Goal: Check status

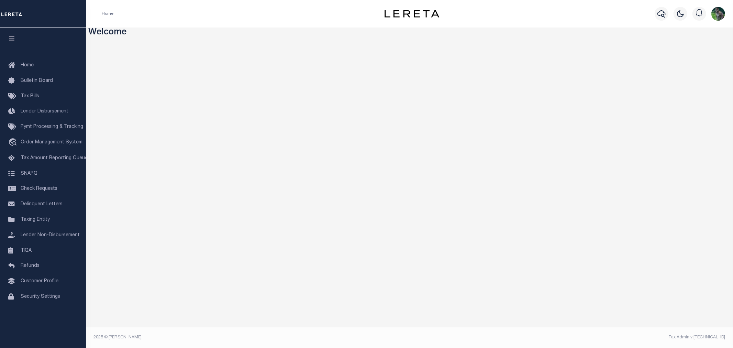
click at [576, 24] on div "Profile Sign out" at bounding box center [596, 14] width 263 height 24
click at [658, 14] on icon "button" at bounding box center [662, 13] width 8 height 7
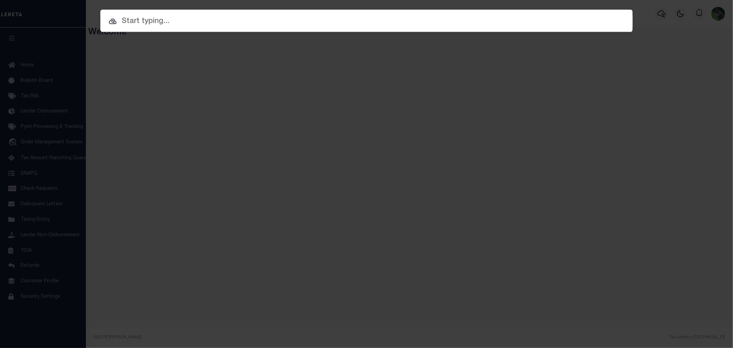
click at [318, 20] on input "text" at bounding box center [366, 21] width 533 height 12
paste input "2185091"
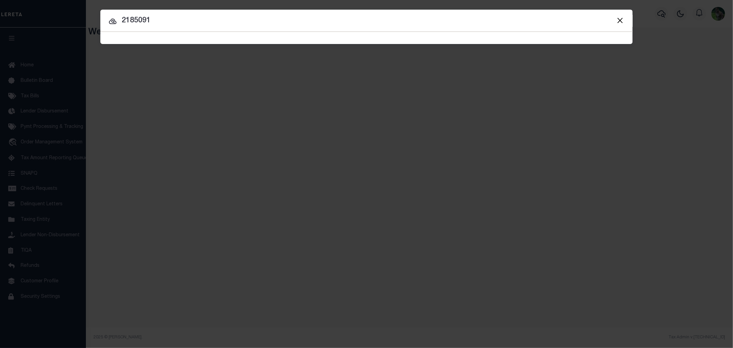
type input "2185091"
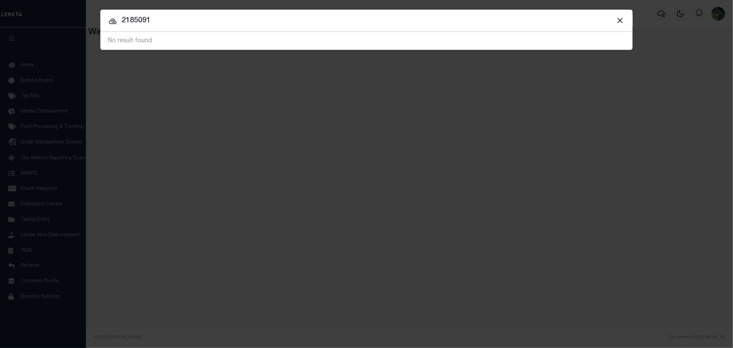
click at [172, 18] on input "2185091" at bounding box center [366, 21] width 533 height 12
drag, startPoint x: 173, startPoint y: 17, endPoint x: 86, endPoint y: 23, distance: 87.6
click at [86, 23] on div "Include Loans TBM Customers Borrowers Payments (Lender Non-Disb) Payments (Lend…" at bounding box center [366, 174] width 733 height 348
click at [178, 18] on input "2185091" at bounding box center [366, 21] width 533 height 12
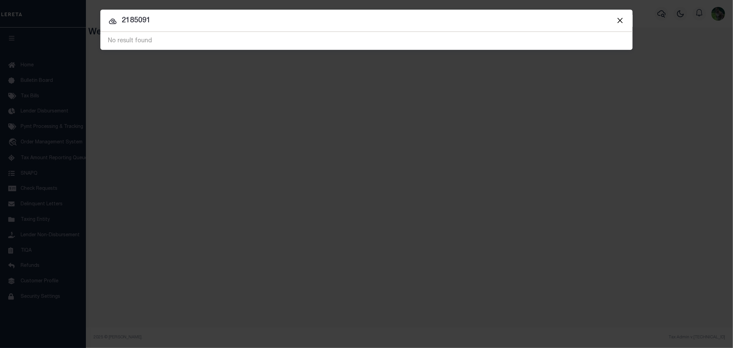
drag, startPoint x: 180, startPoint y: 18, endPoint x: 126, endPoint y: 23, distance: 54.6
click at [126, 23] on input "2185091" at bounding box center [366, 21] width 533 height 12
click at [125, 22] on input "2185091" at bounding box center [366, 21] width 533 height 12
click at [129, 22] on input "2185091" at bounding box center [366, 21] width 533 height 12
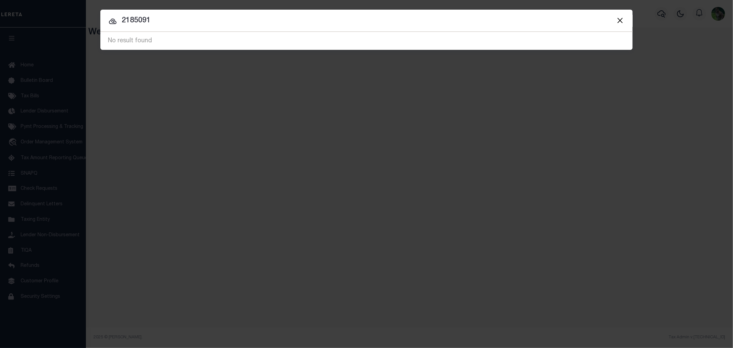
click at [129, 22] on input "2185091" at bounding box center [366, 21] width 533 height 12
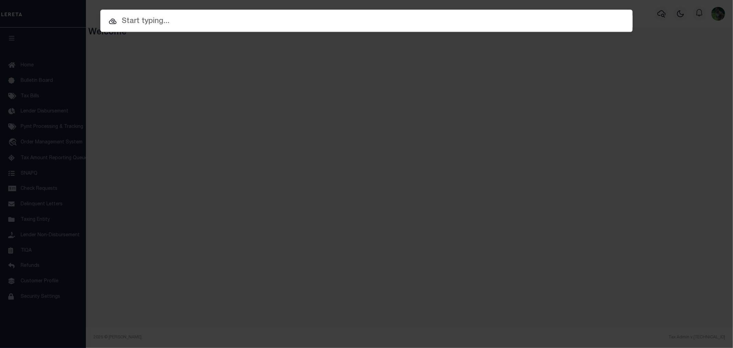
click at [234, 50] on div "Include Loans TBM Customers Borrowers Payments (Lender Non-Disb) Payments (Lend…" at bounding box center [366, 174] width 733 height 348
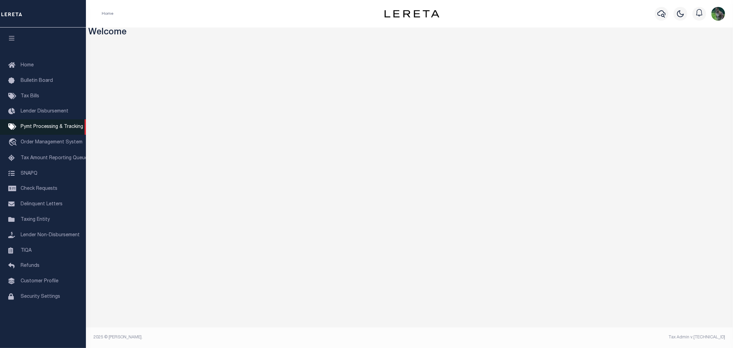
click at [43, 130] on link "Pymt Processing & Tracking" at bounding box center [43, 126] width 86 height 15
